Goal: Information Seeking & Learning: Learn about a topic

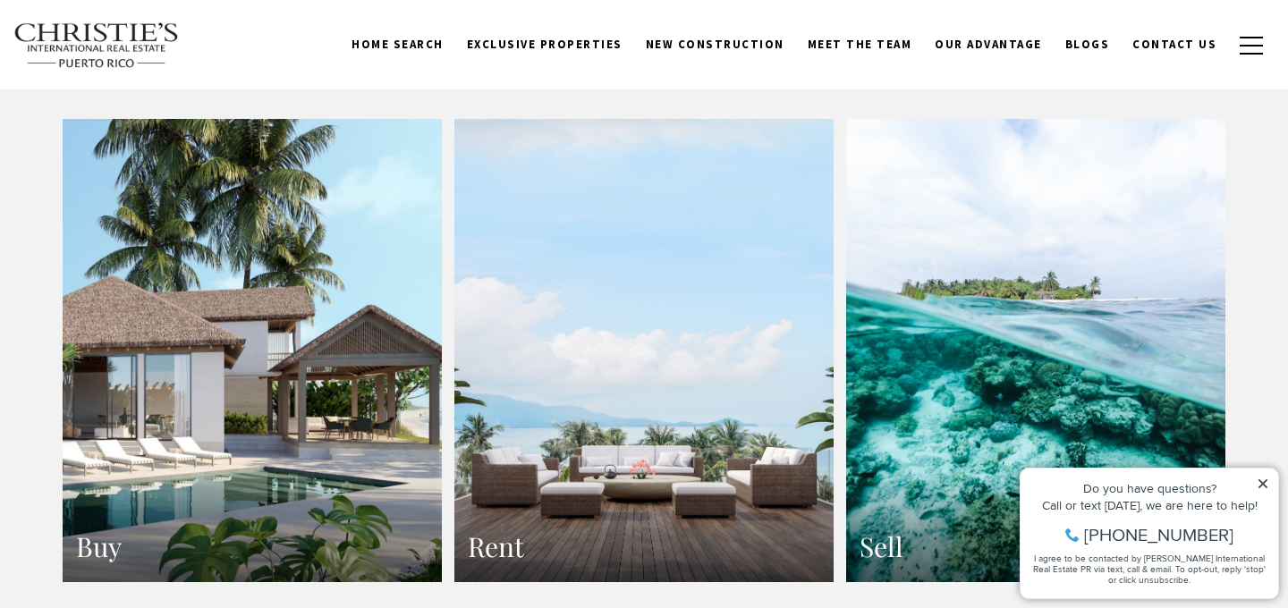
scroll to position [3178, 0]
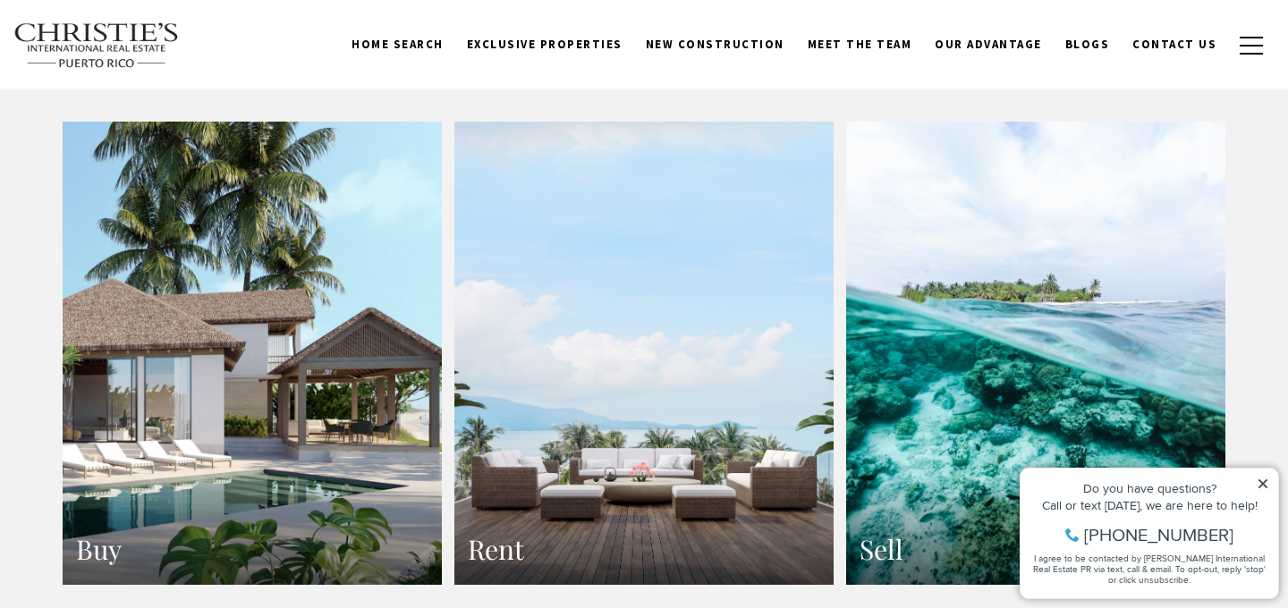
click at [350, 339] on link "Buy" at bounding box center [252, 354] width 379 height 464
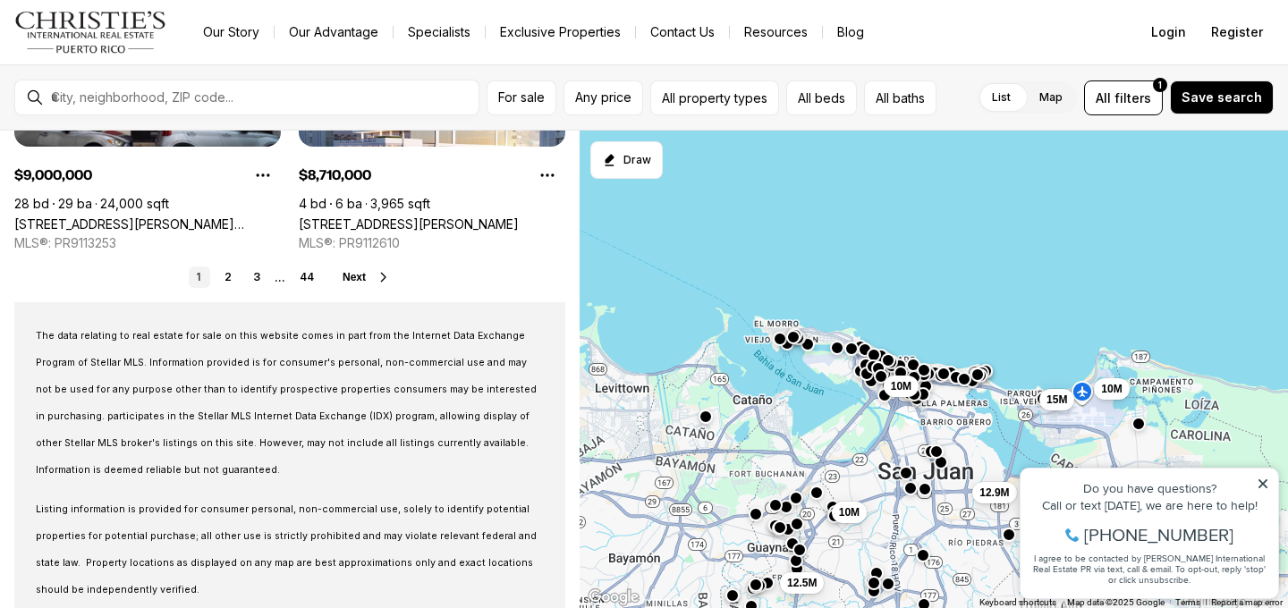
scroll to position [1639, 0]
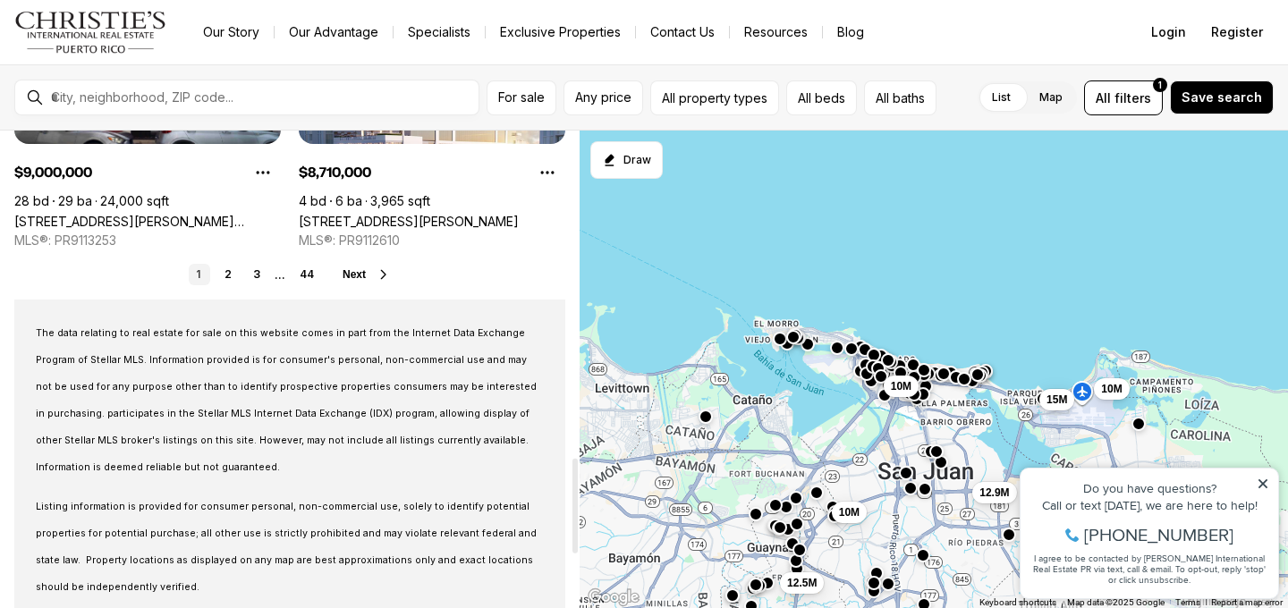
click at [353, 276] on span "Next" at bounding box center [354, 274] width 23 height 13
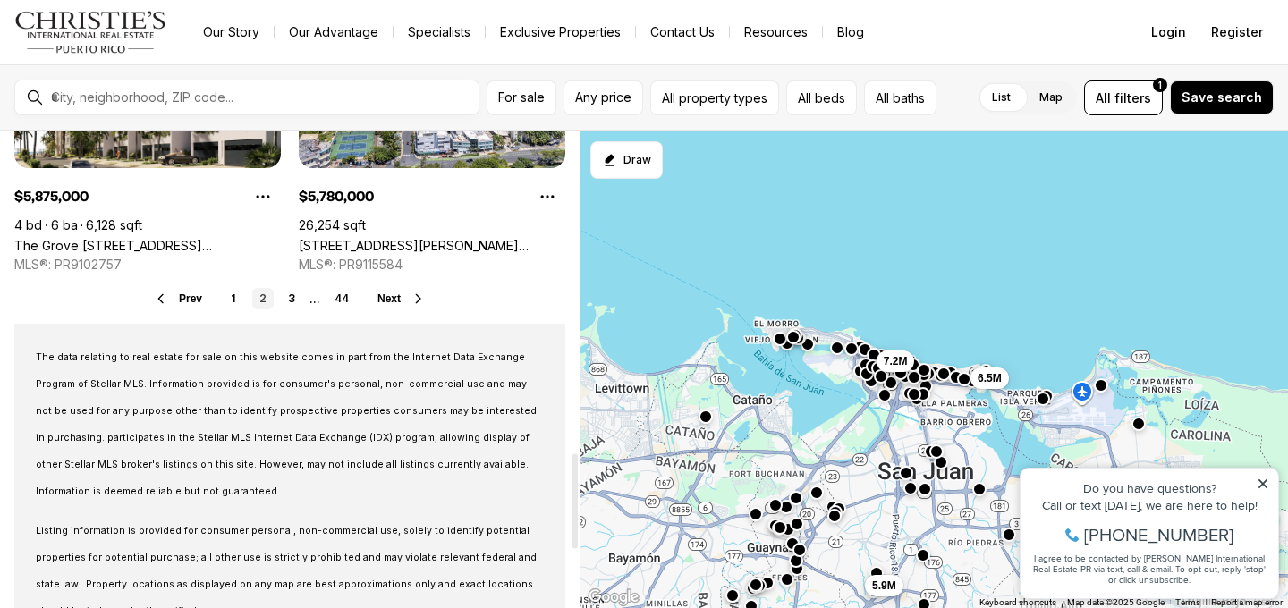
scroll to position [1618, 0]
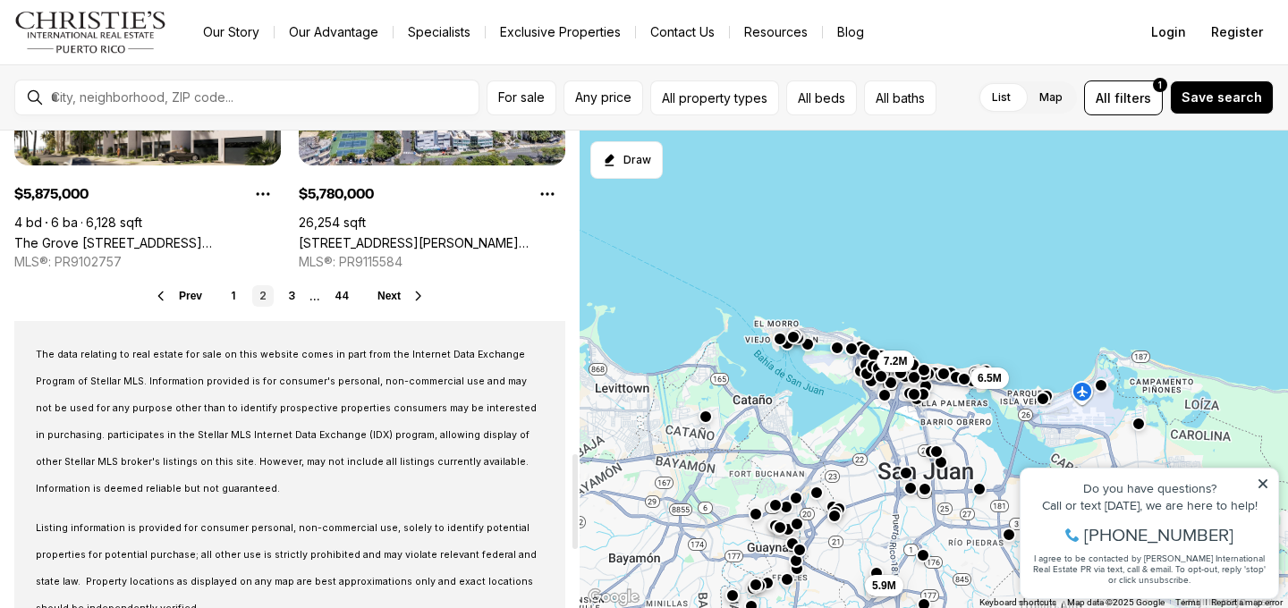
click at [387, 291] on span "Next" at bounding box center [388, 296] width 23 height 13
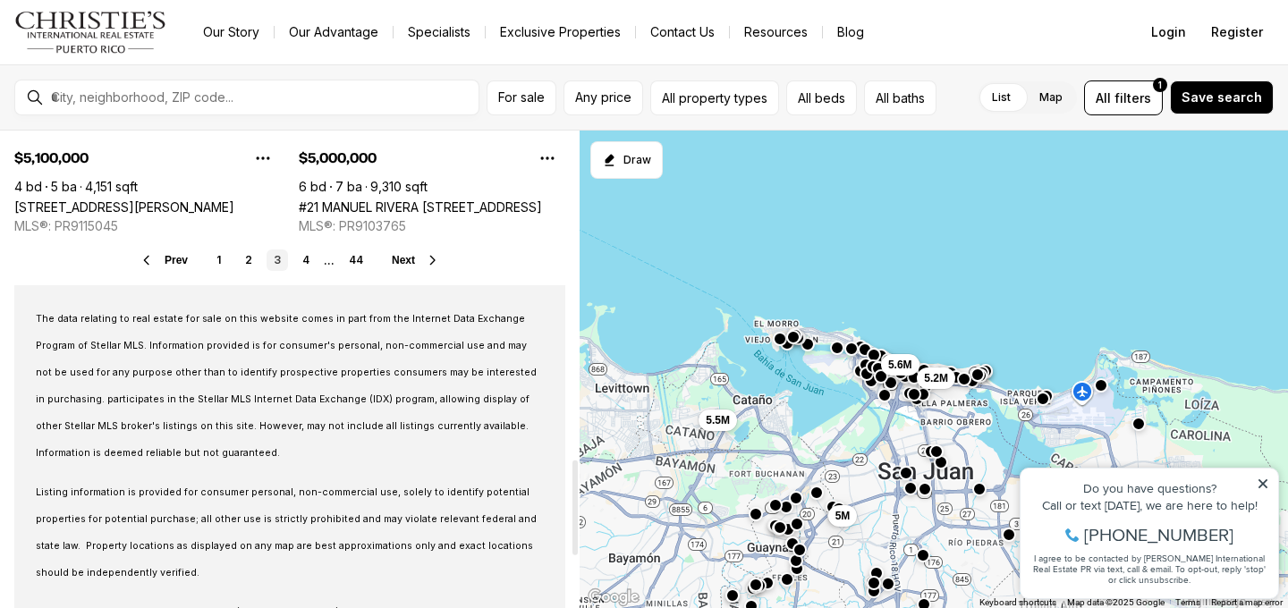
scroll to position [1649, 0]
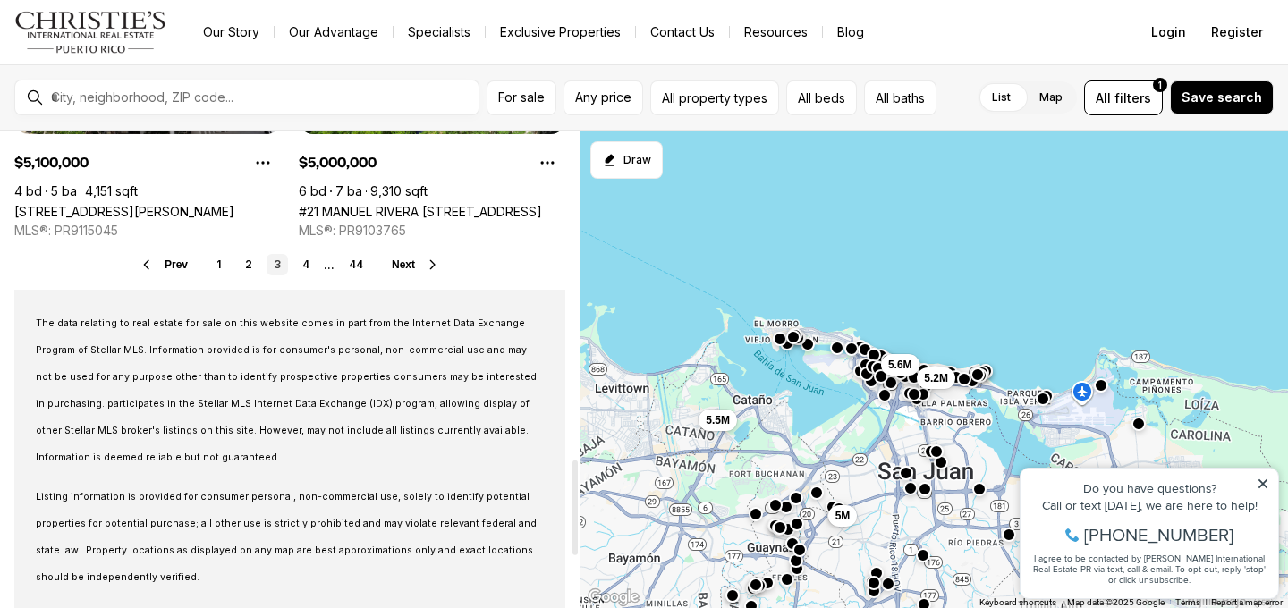
click at [397, 260] on span "Next" at bounding box center [403, 264] width 23 height 13
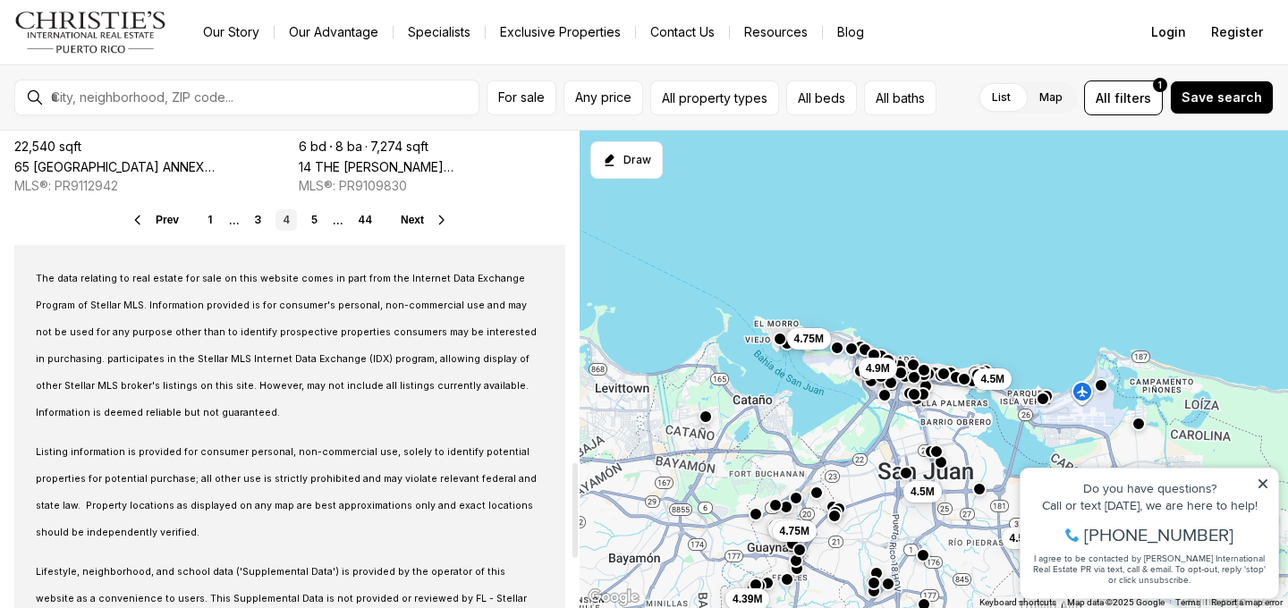
scroll to position [1655, 0]
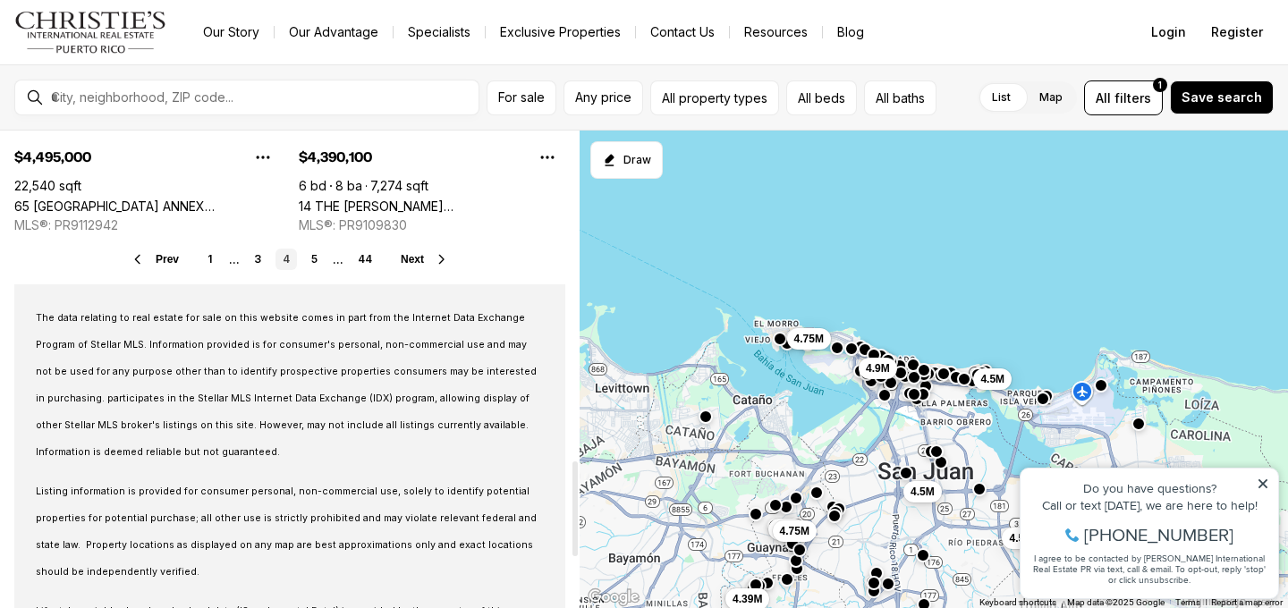
click at [411, 255] on span "Next" at bounding box center [412, 259] width 23 height 13
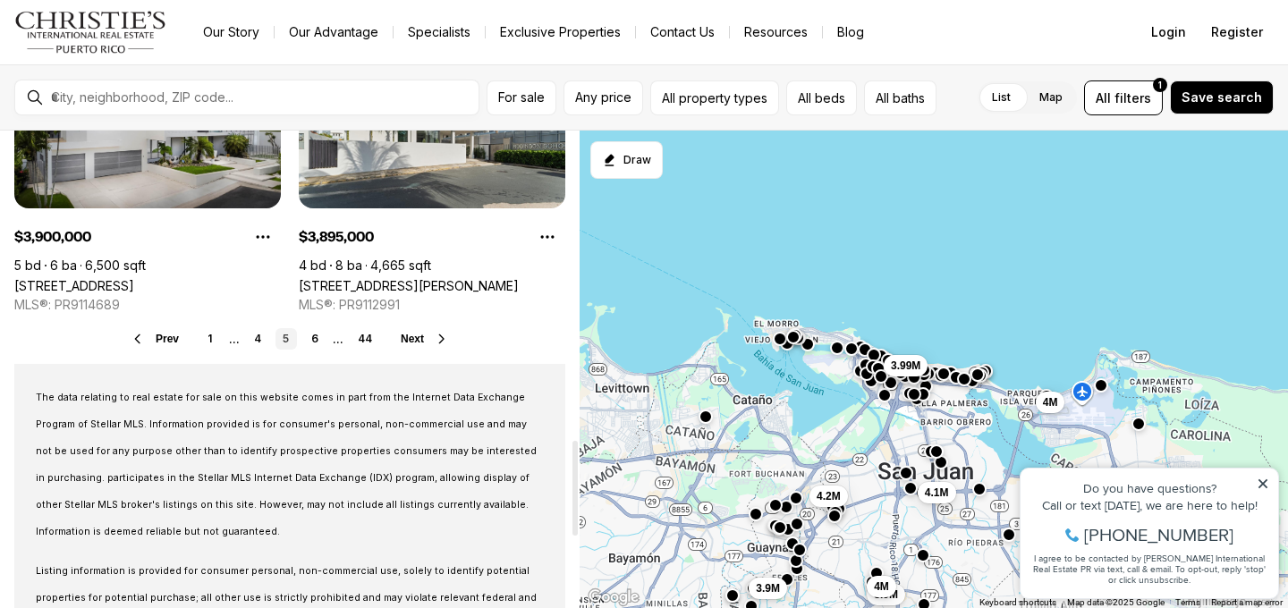
scroll to position [1549, 0]
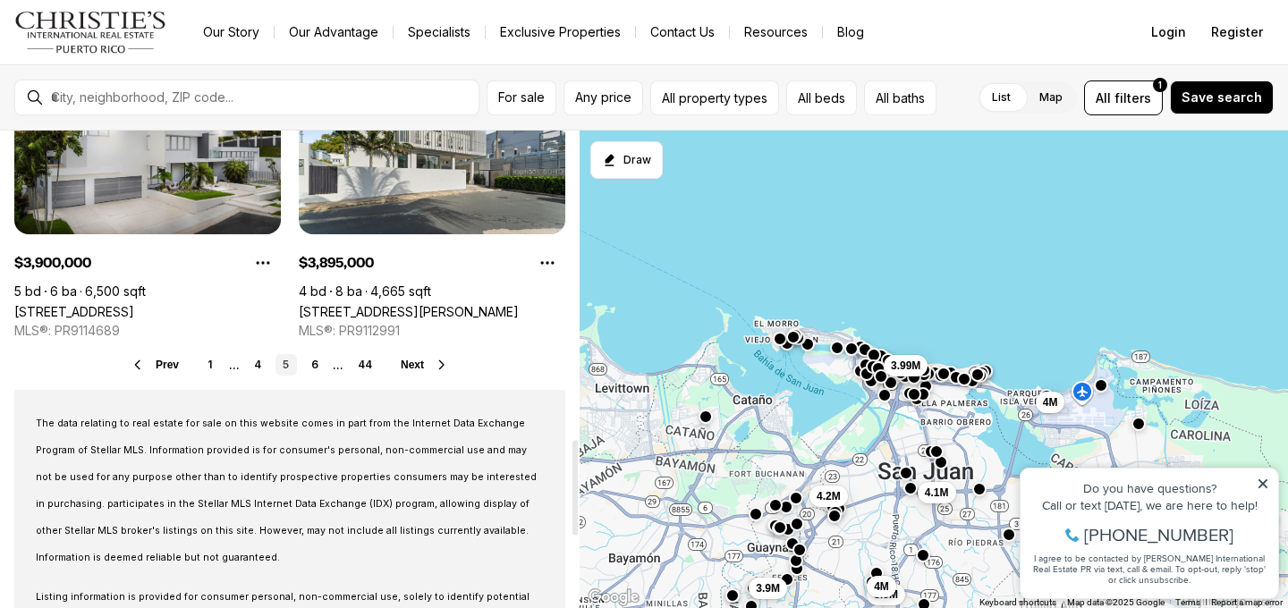
click at [418, 365] on span "Next" at bounding box center [412, 365] width 23 height 13
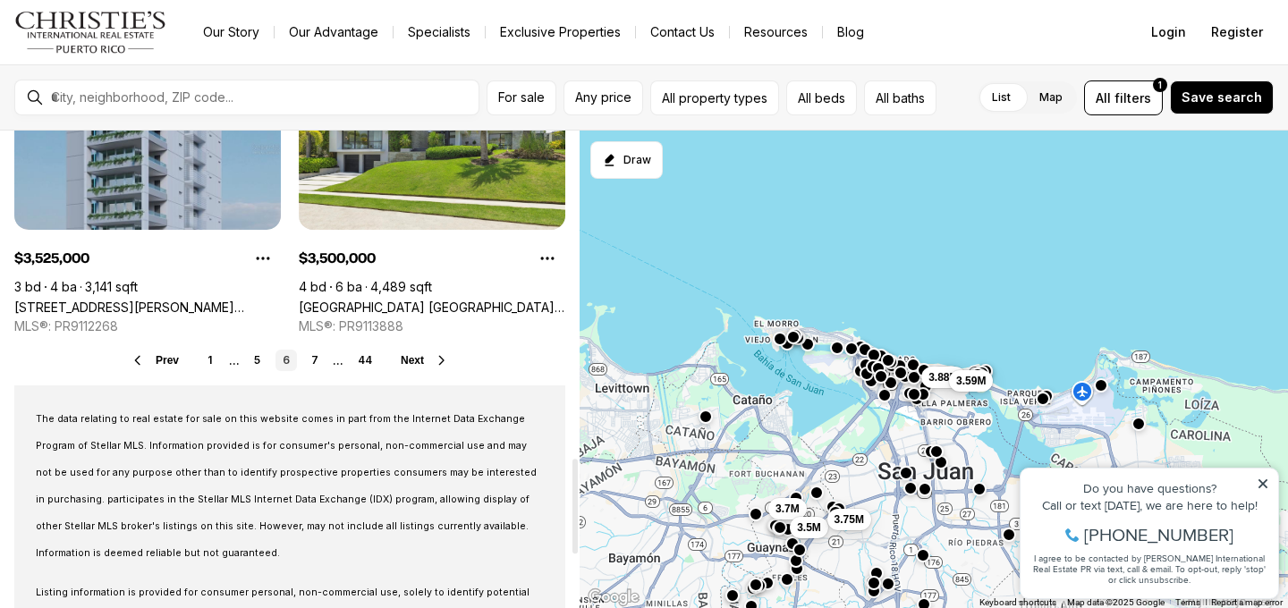
scroll to position [1653, 0]
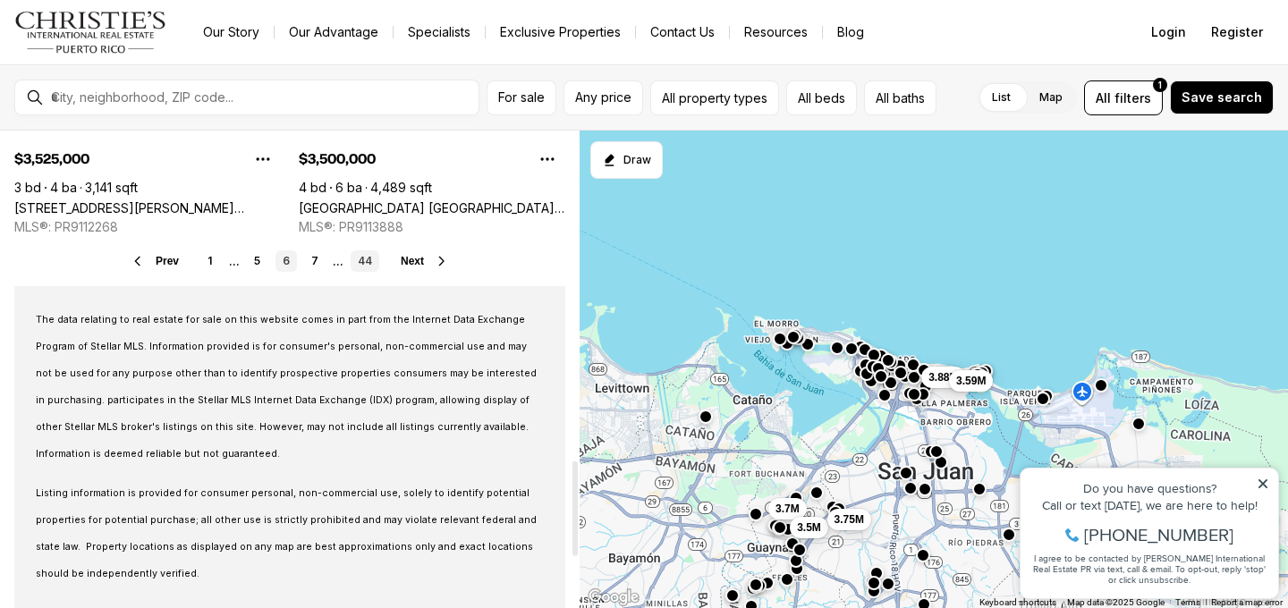
click at [365, 262] on link "44" at bounding box center [365, 260] width 29 height 21
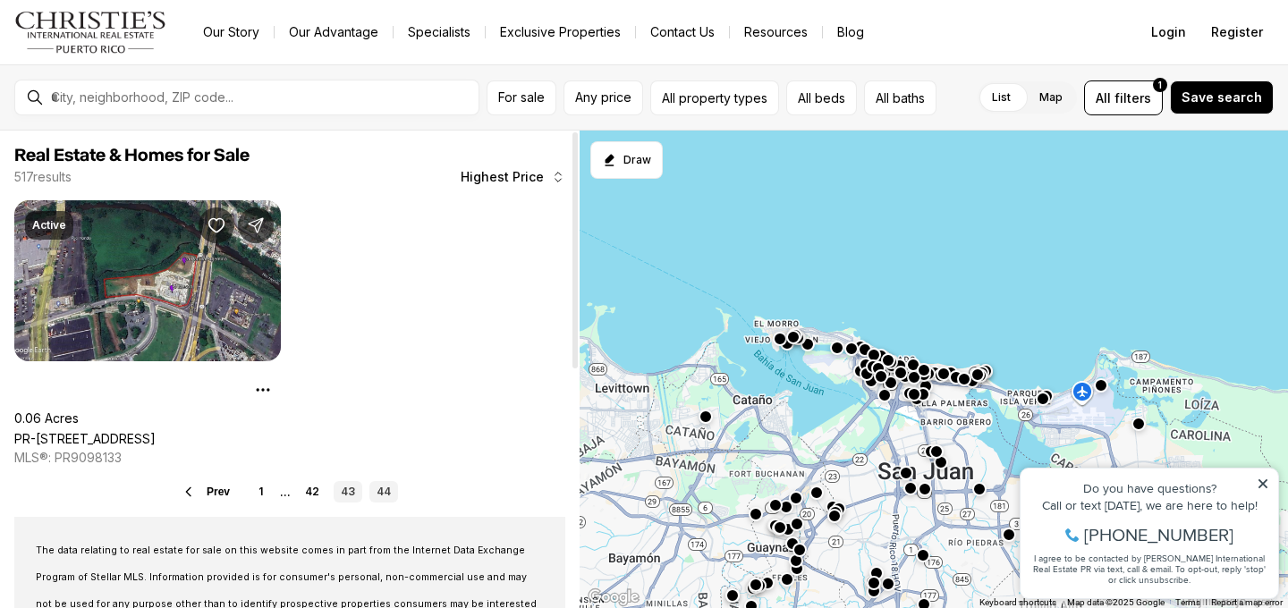
click at [351, 489] on link "43" at bounding box center [348, 491] width 29 height 21
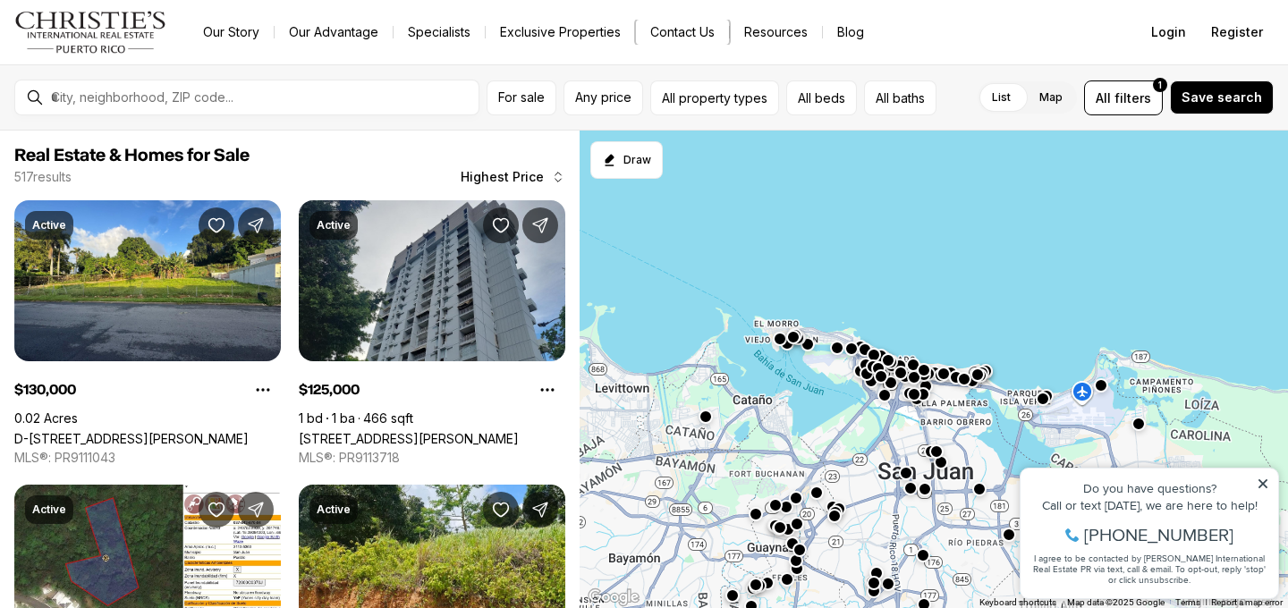
click at [691, 31] on button "Contact Us" at bounding box center [682, 32] width 93 height 25
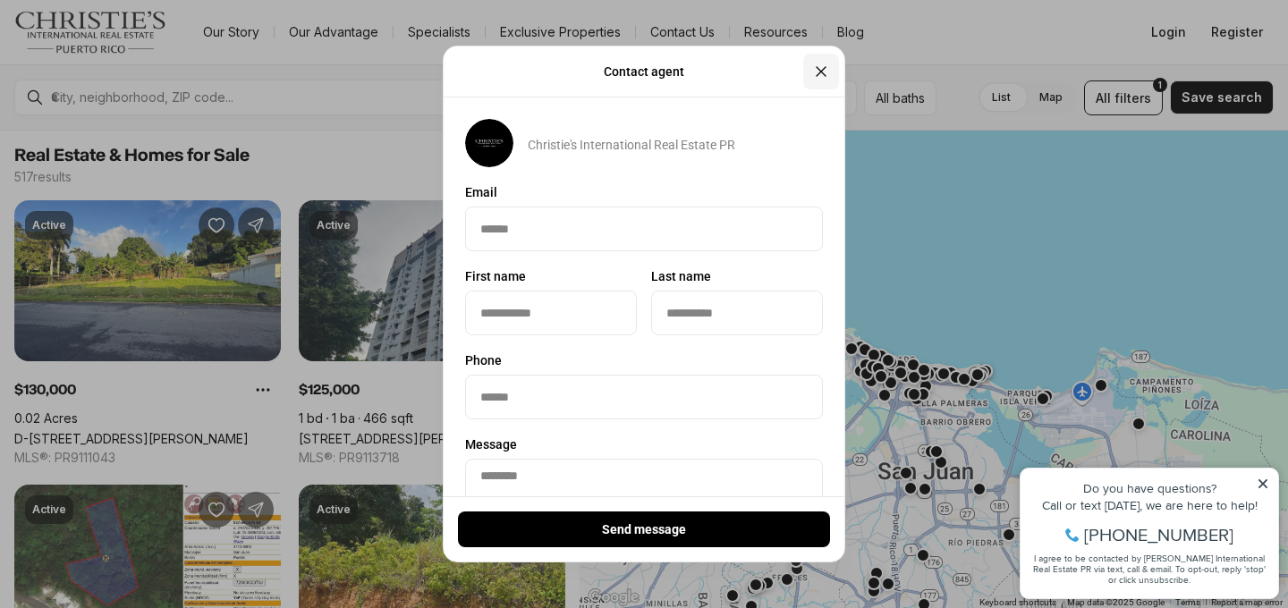
click at [823, 66] on icon "Close" at bounding box center [821, 72] width 18 height 18
